Goal: Task Accomplishment & Management: Manage account settings

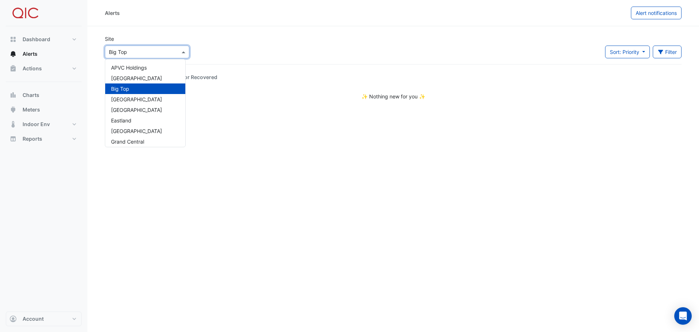
click at [185, 51] on span at bounding box center [184, 52] width 9 height 8
click at [134, 127] on span "Kippa Ring" at bounding box center [124, 126] width 26 height 6
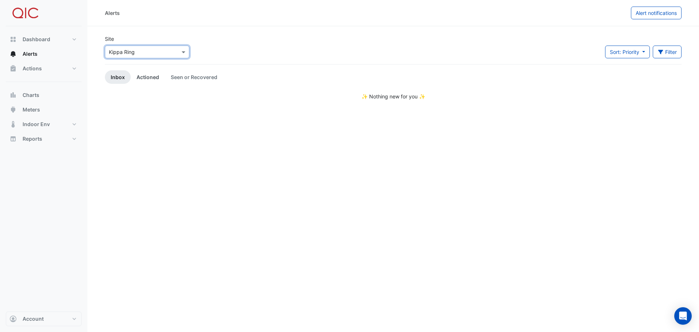
click at [147, 77] on link "Actioned" at bounding box center [148, 76] width 34 height 13
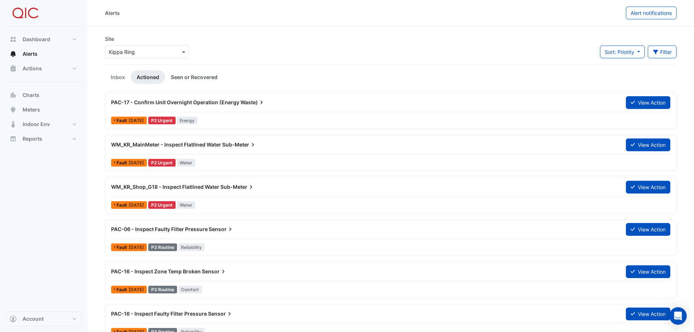
click at [191, 77] on link "Seen or Recovered" at bounding box center [194, 76] width 58 height 13
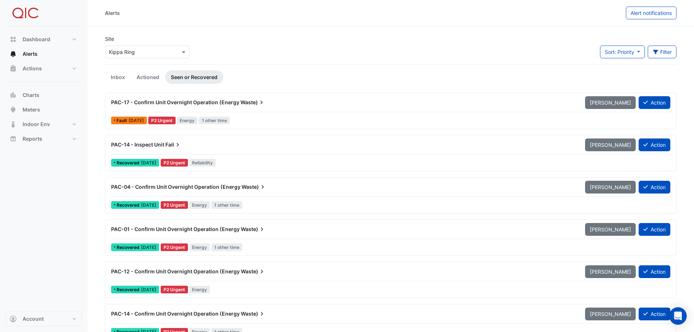
click at [225, 102] on span "PAC-17 - Confirm Unit Overnight Operation (Energy" at bounding box center [175, 102] width 128 height 6
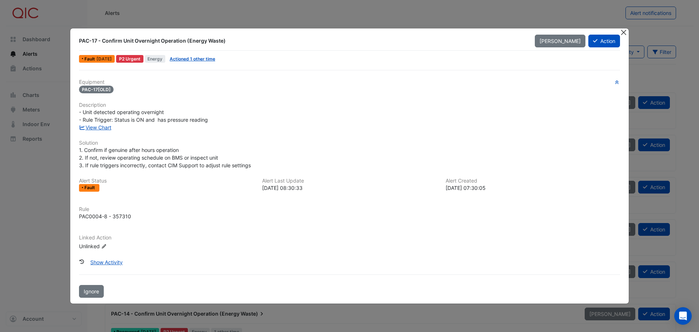
click at [622, 31] on button "Close" at bounding box center [624, 32] width 8 height 8
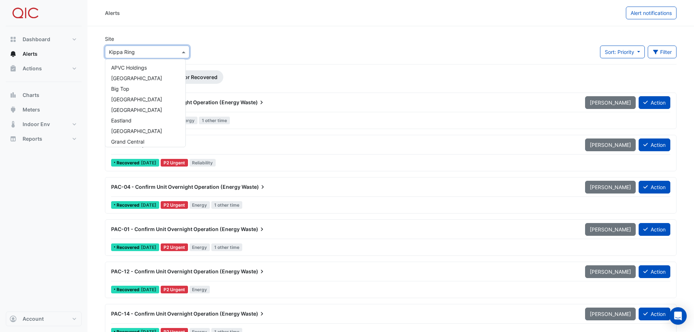
click at [175, 50] on div at bounding box center [147, 52] width 84 height 8
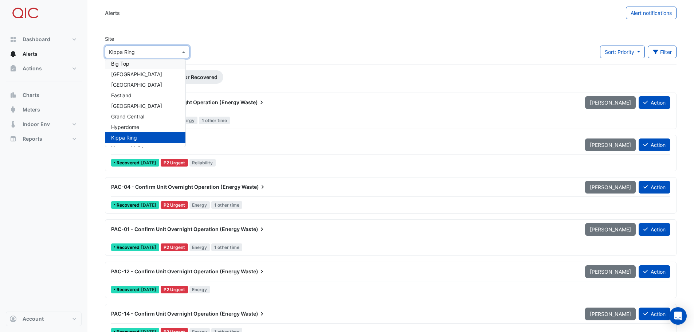
click at [131, 64] on div "Big Top" at bounding box center [145, 63] width 80 height 11
